Goal: Navigation & Orientation: Find specific page/section

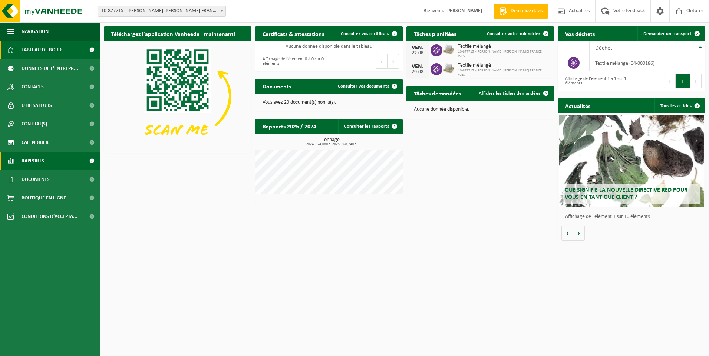
click at [39, 159] on span "Rapports" at bounding box center [32, 161] width 23 height 19
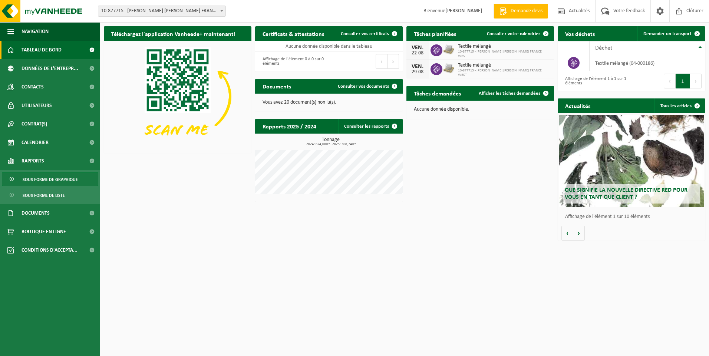
click at [50, 180] on span "Sous forme de graphique" at bounding box center [50, 180] width 55 height 14
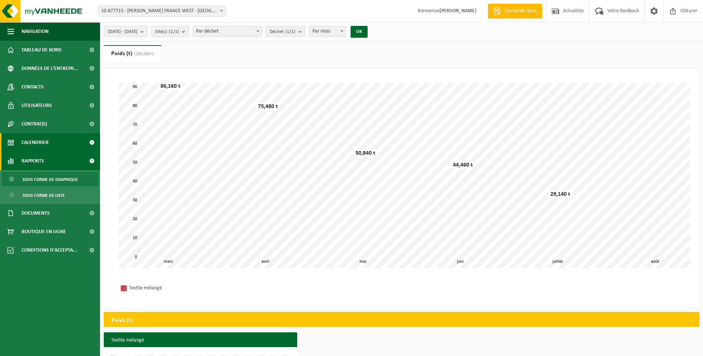
click at [29, 139] on span "Calendrier" at bounding box center [34, 142] width 27 height 19
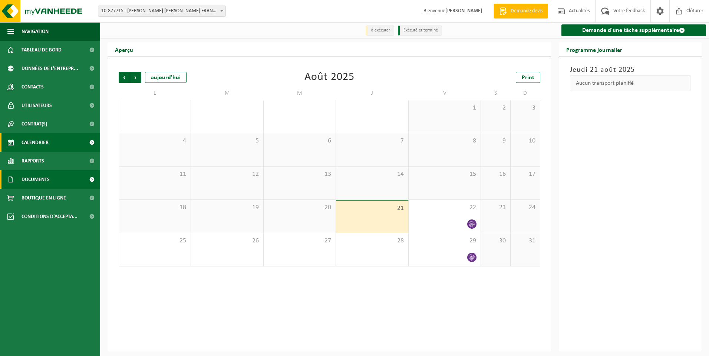
click at [30, 184] on span "Documents" at bounding box center [35, 179] width 28 height 19
